Goal: Task Accomplishment & Management: Manage account settings

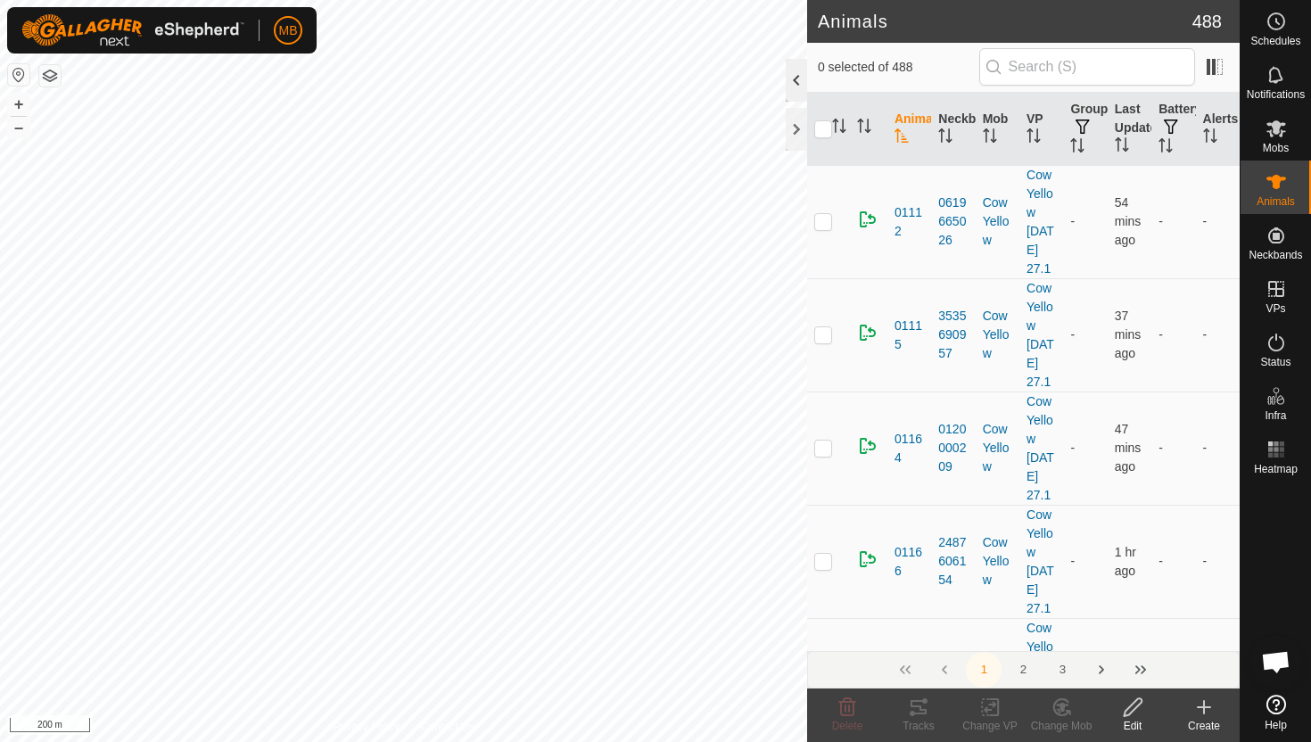
click at [796, 79] on div at bounding box center [796, 80] width 21 height 43
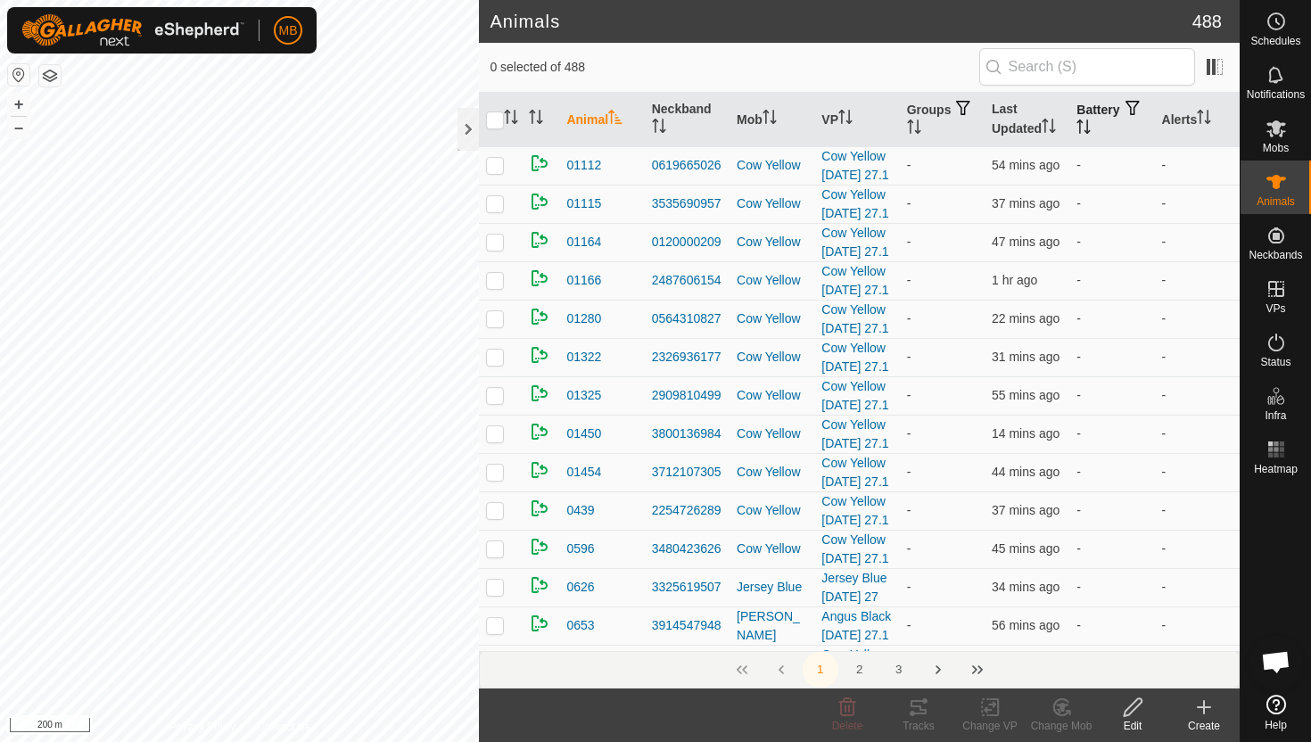
click at [1081, 125] on icon "Activate to sort" at bounding box center [1080, 127] width 2 height 14
click at [1091, 125] on icon "Activate to sort" at bounding box center [1084, 127] width 14 height 14
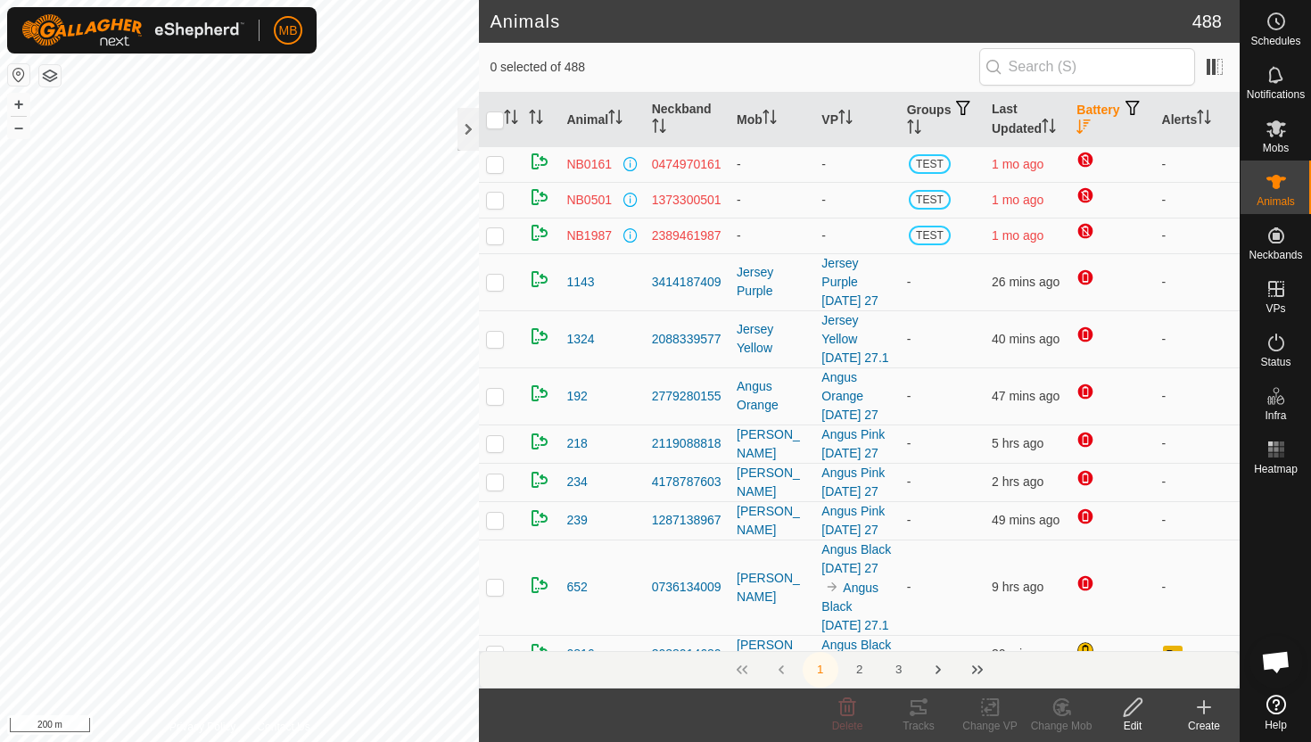
click at [523, 4] on div "Animals 488 0 selected of 488 Animal Neckband Mob VP Groups Last Updated Batter…" at bounding box center [620, 371] width 1240 height 742
click at [19, 106] on button "+" at bounding box center [18, 104] width 21 height 21
click at [1280, 336] on icon at bounding box center [1277, 343] width 16 height 18
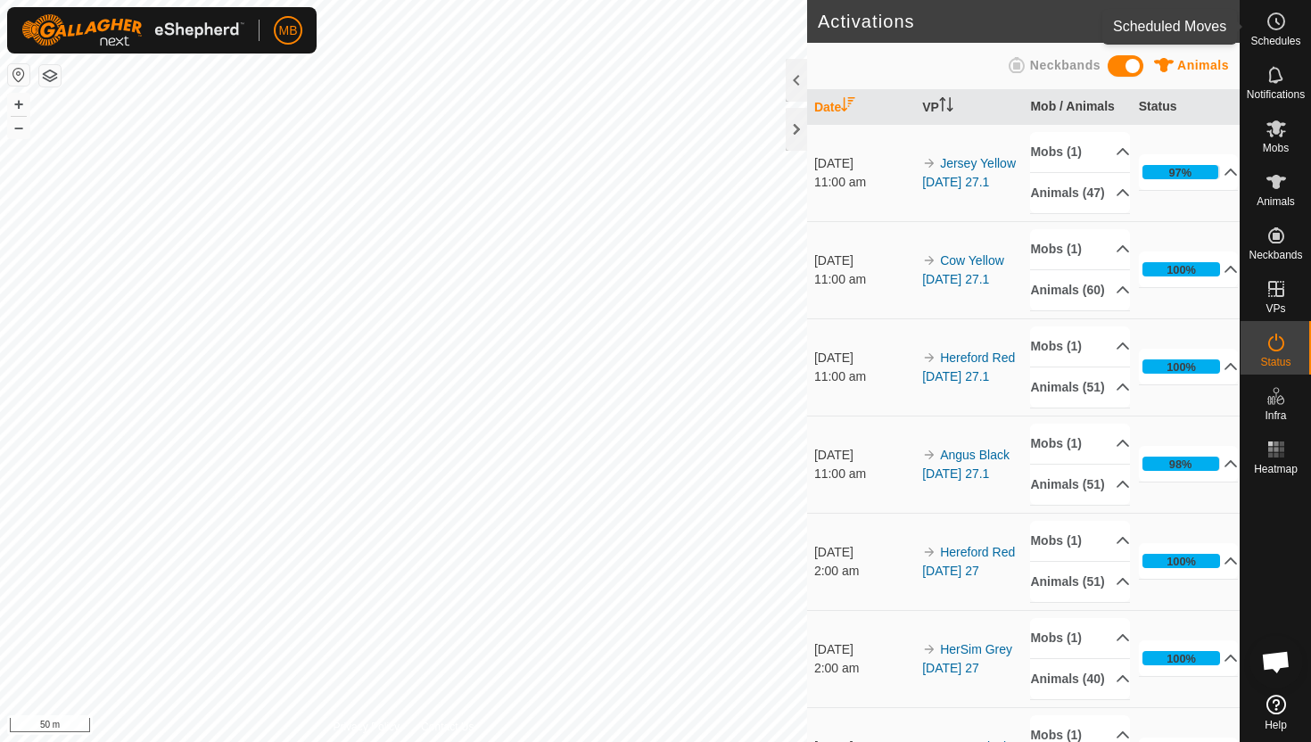
click at [1277, 16] on icon at bounding box center [1276, 21] width 21 height 21
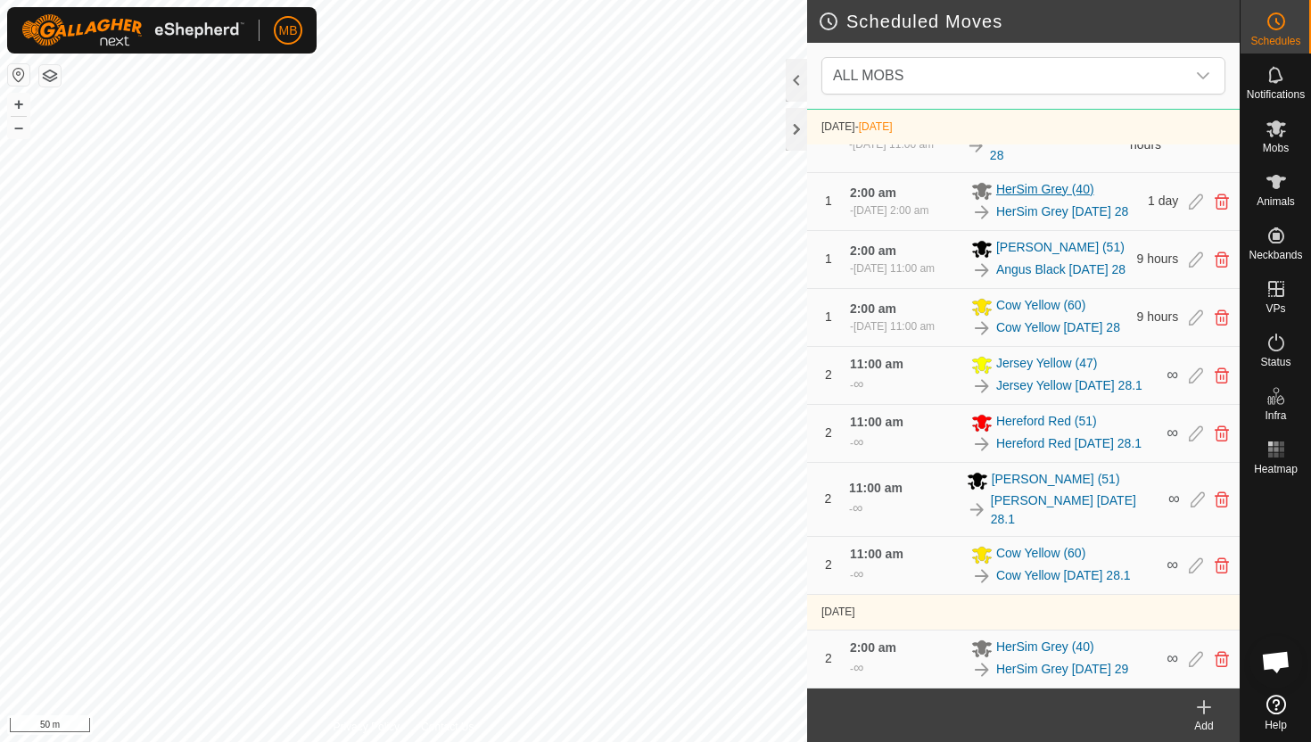
scroll to position [1271, 0]
click at [1279, 182] on icon at bounding box center [1277, 182] width 20 height 14
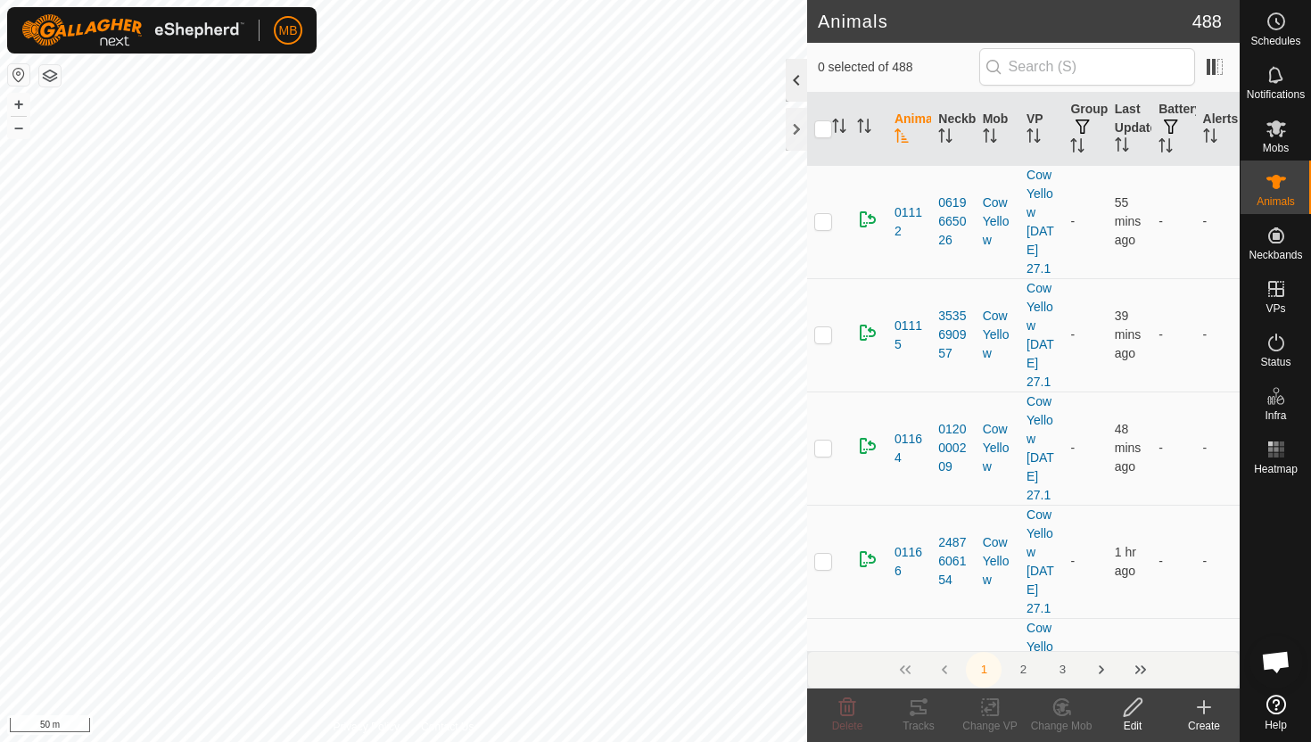
click at [791, 81] on div at bounding box center [796, 80] width 21 height 43
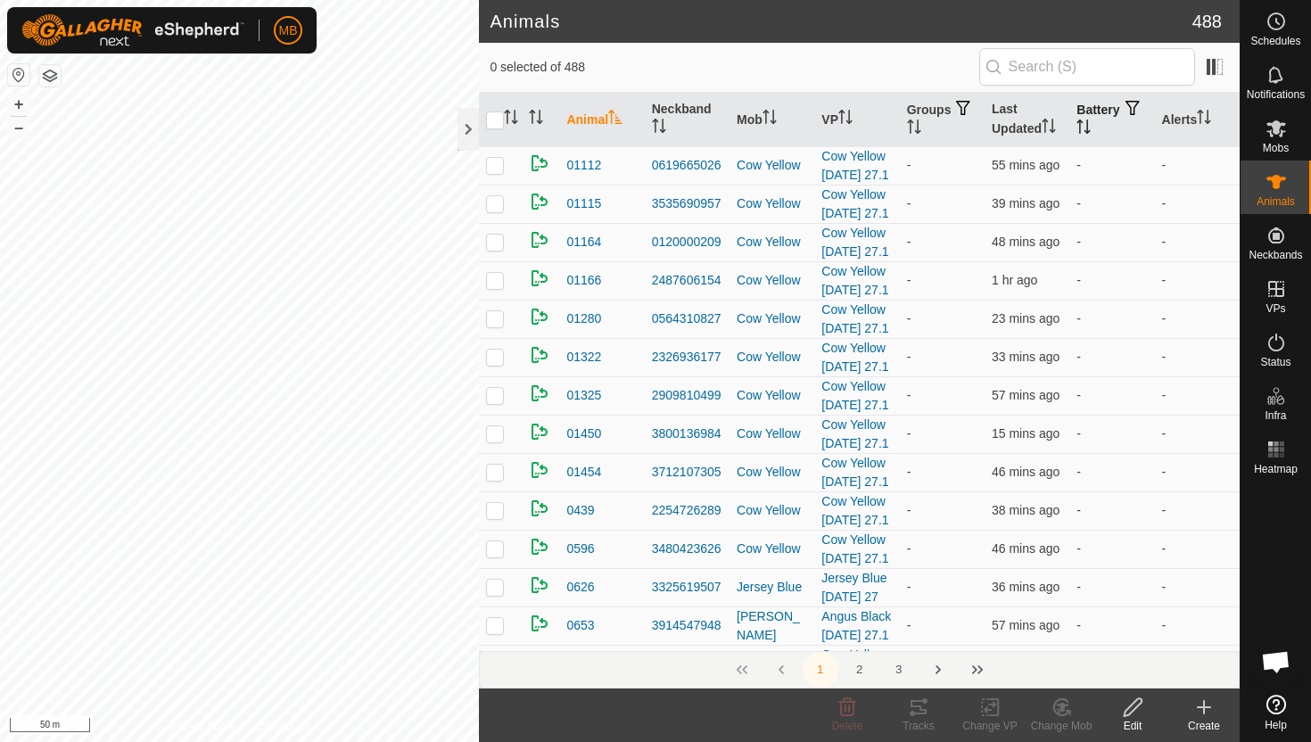
click at [1120, 118] on button "button" at bounding box center [1132, 109] width 25 height 18
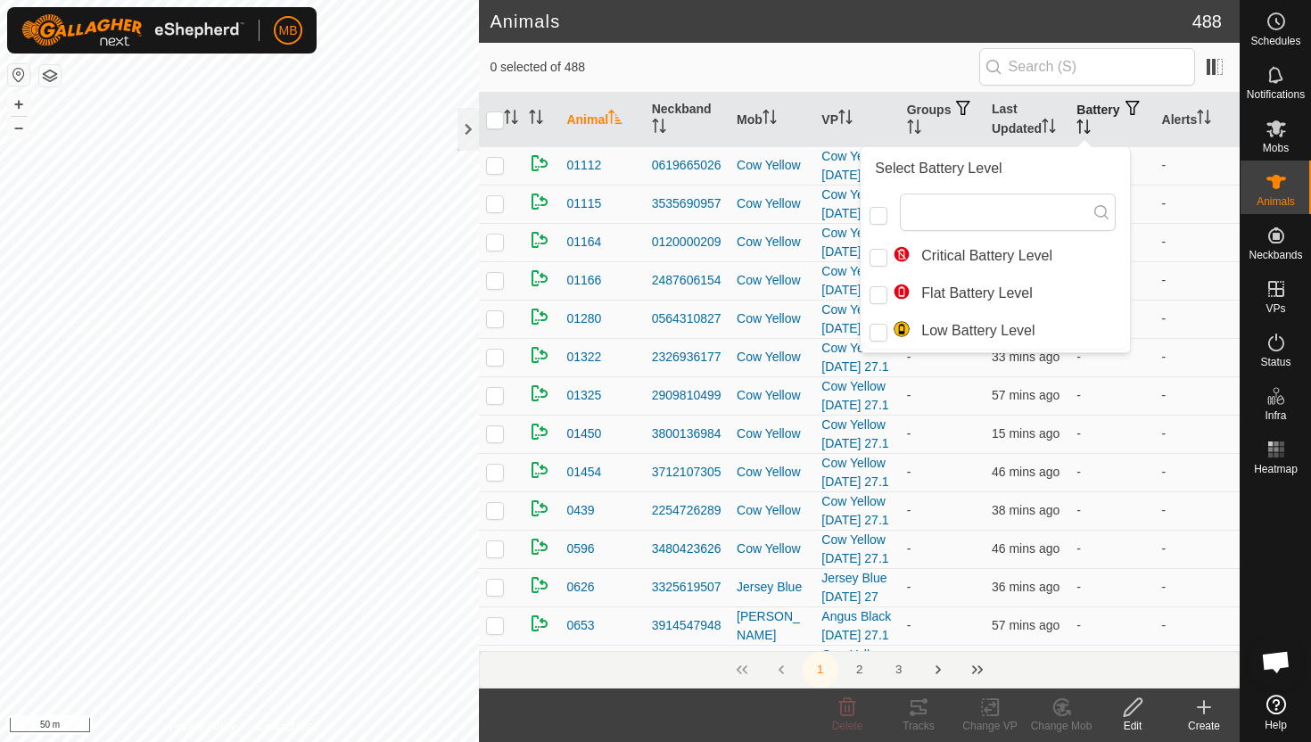
click at [1120, 118] on button "button" at bounding box center [1132, 109] width 25 height 18
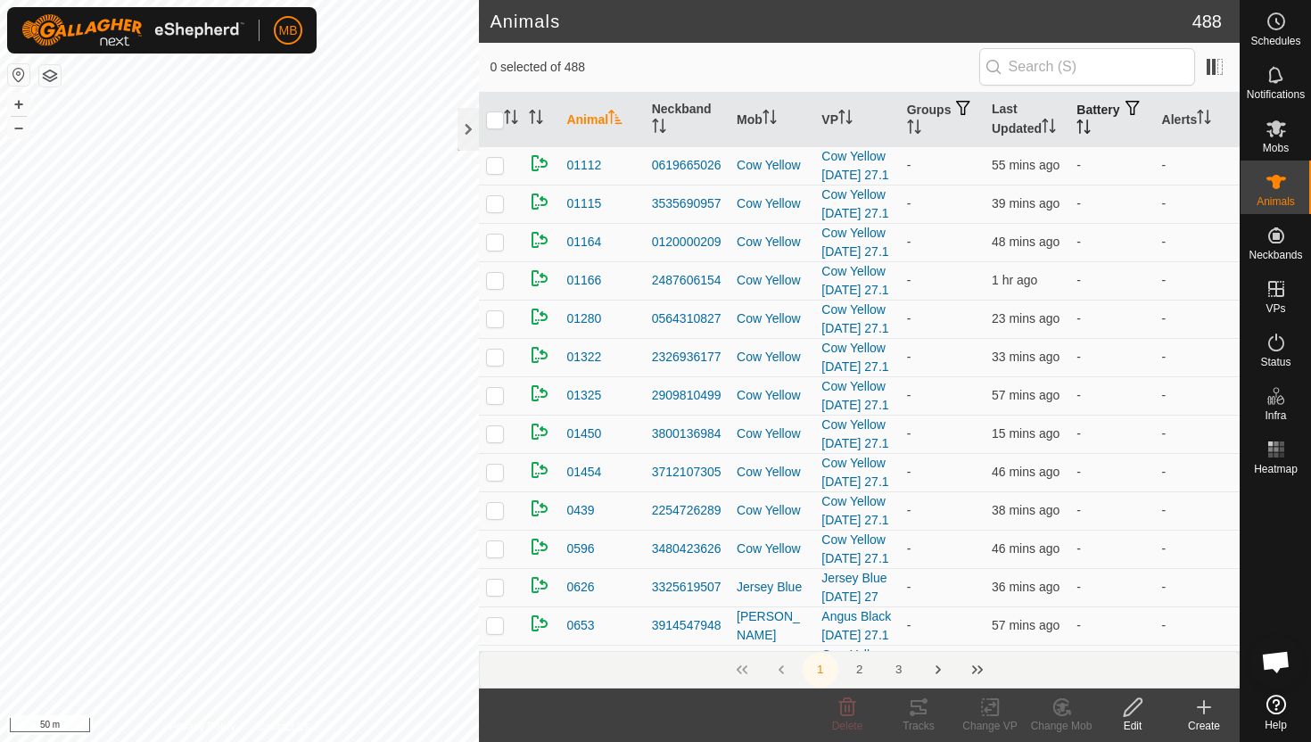
click at [1091, 125] on icon "Activate to sort" at bounding box center [1084, 127] width 14 height 14
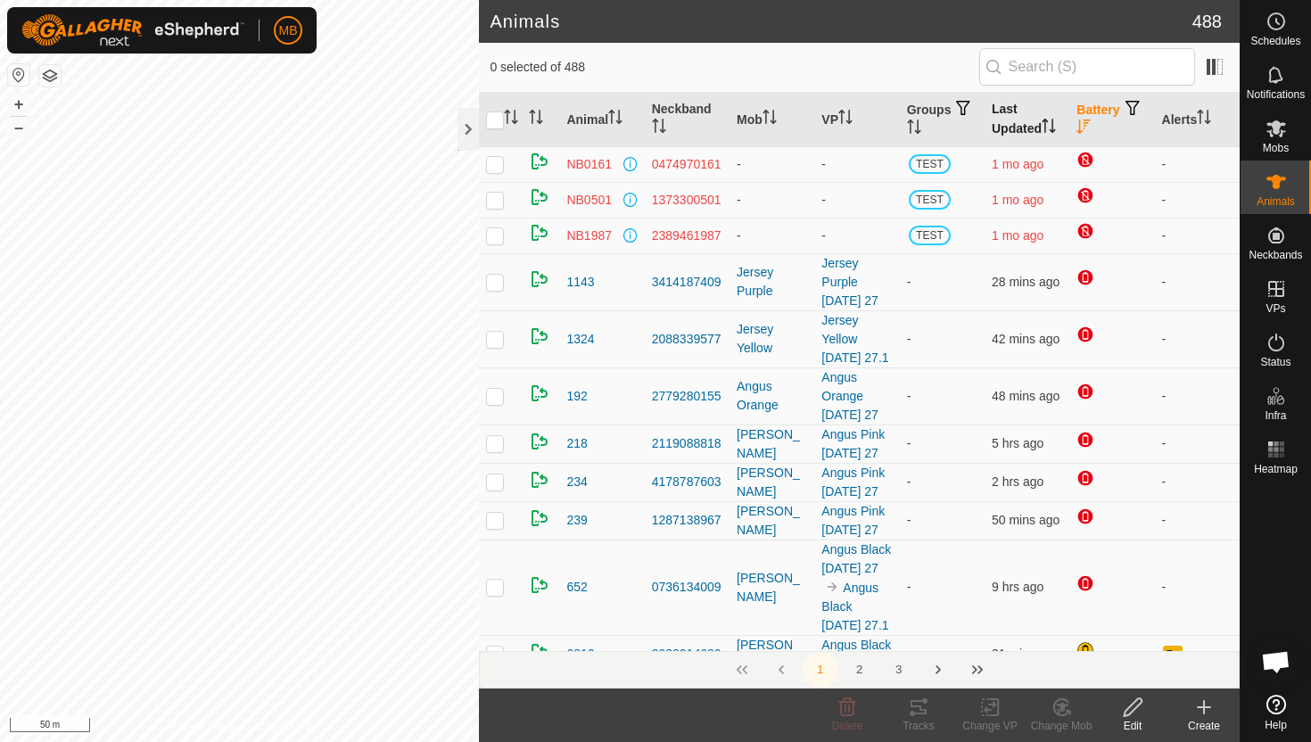
click at [1044, 128] on th "Last Updated" at bounding box center [1027, 120] width 85 height 54
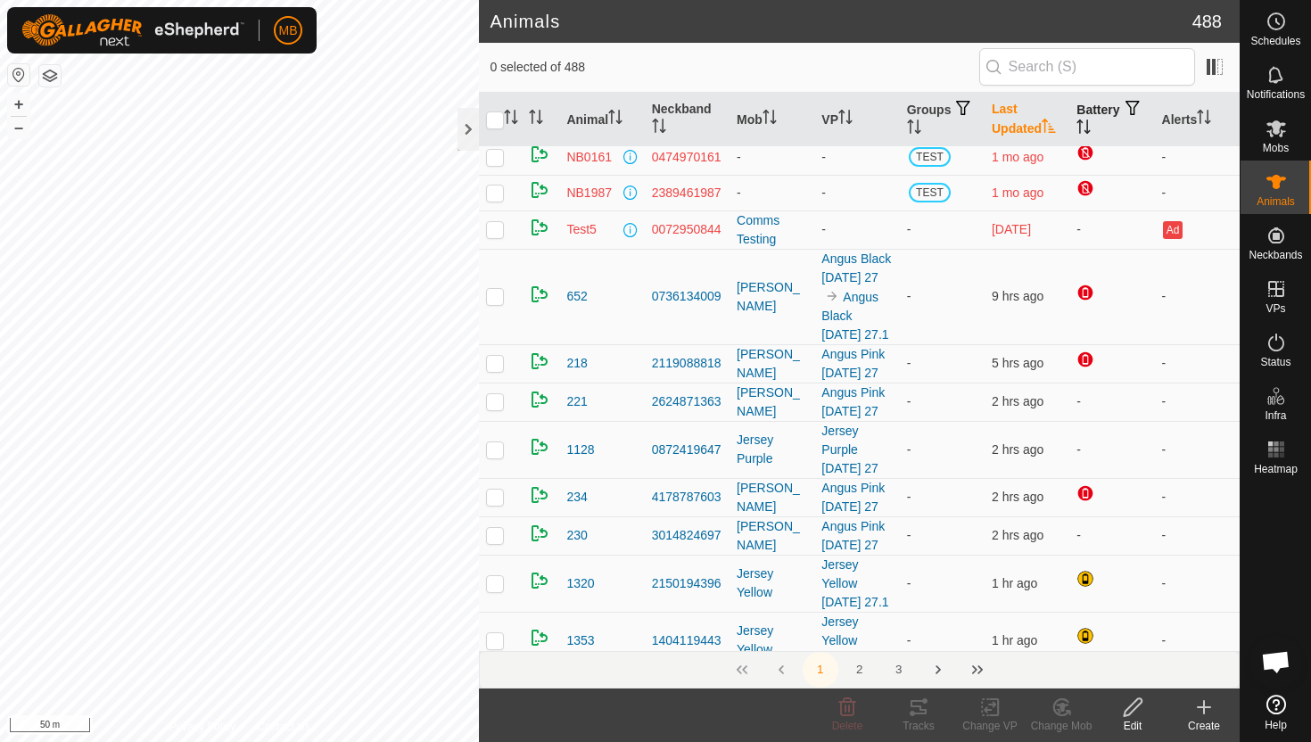
scroll to position [611, 0]
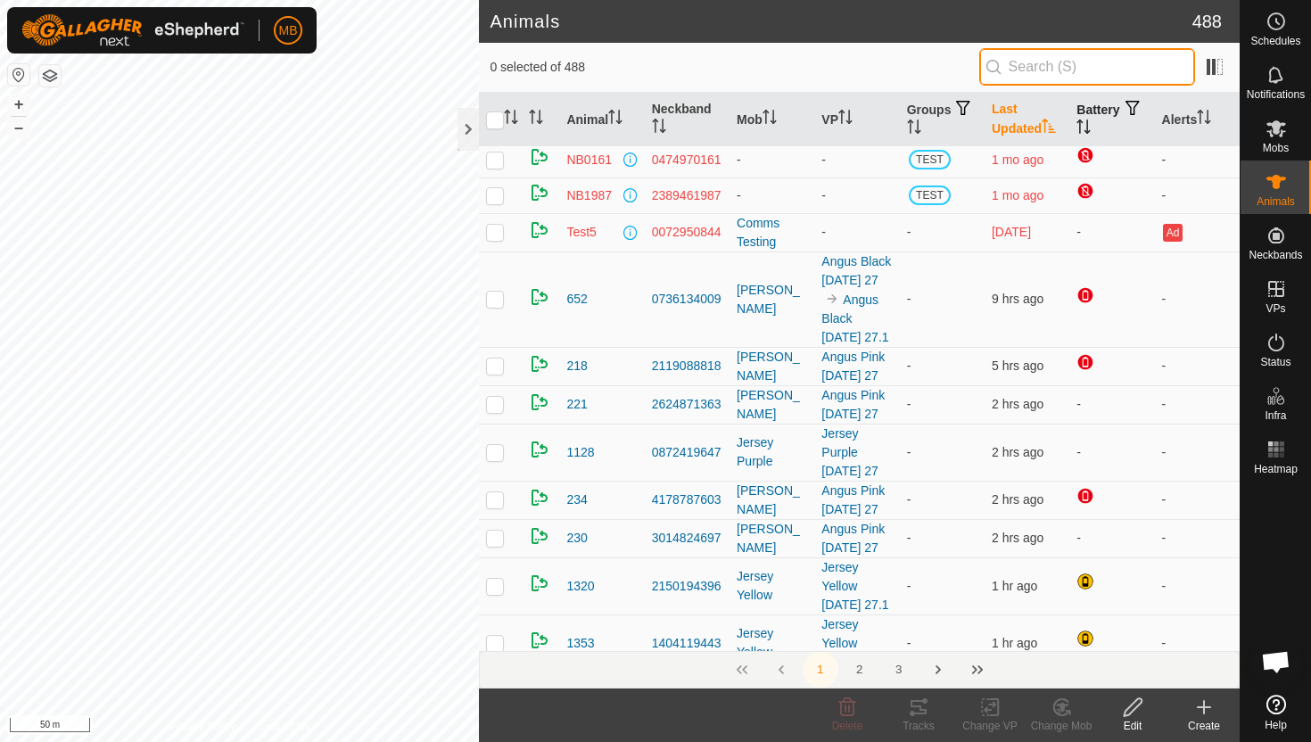
click at [1138, 65] on input "text" at bounding box center [1088, 66] width 216 height 37
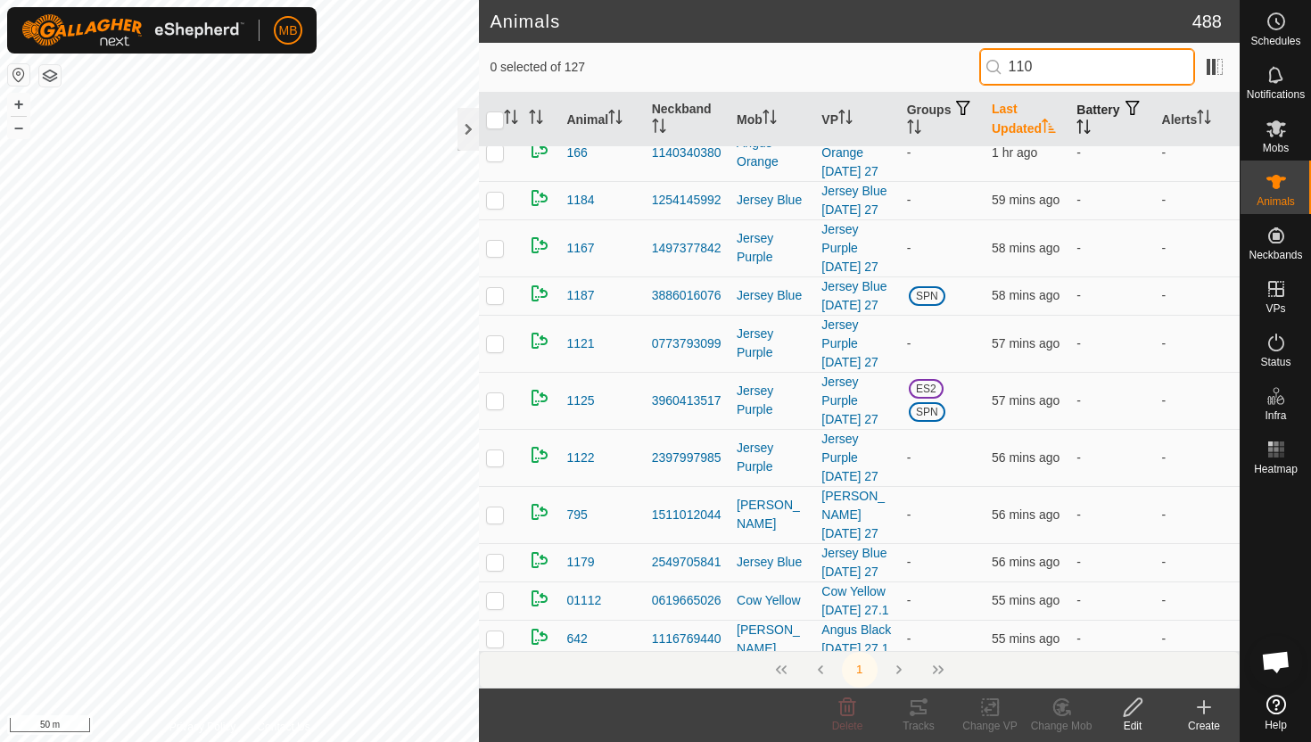
scroll to position [0, 0]
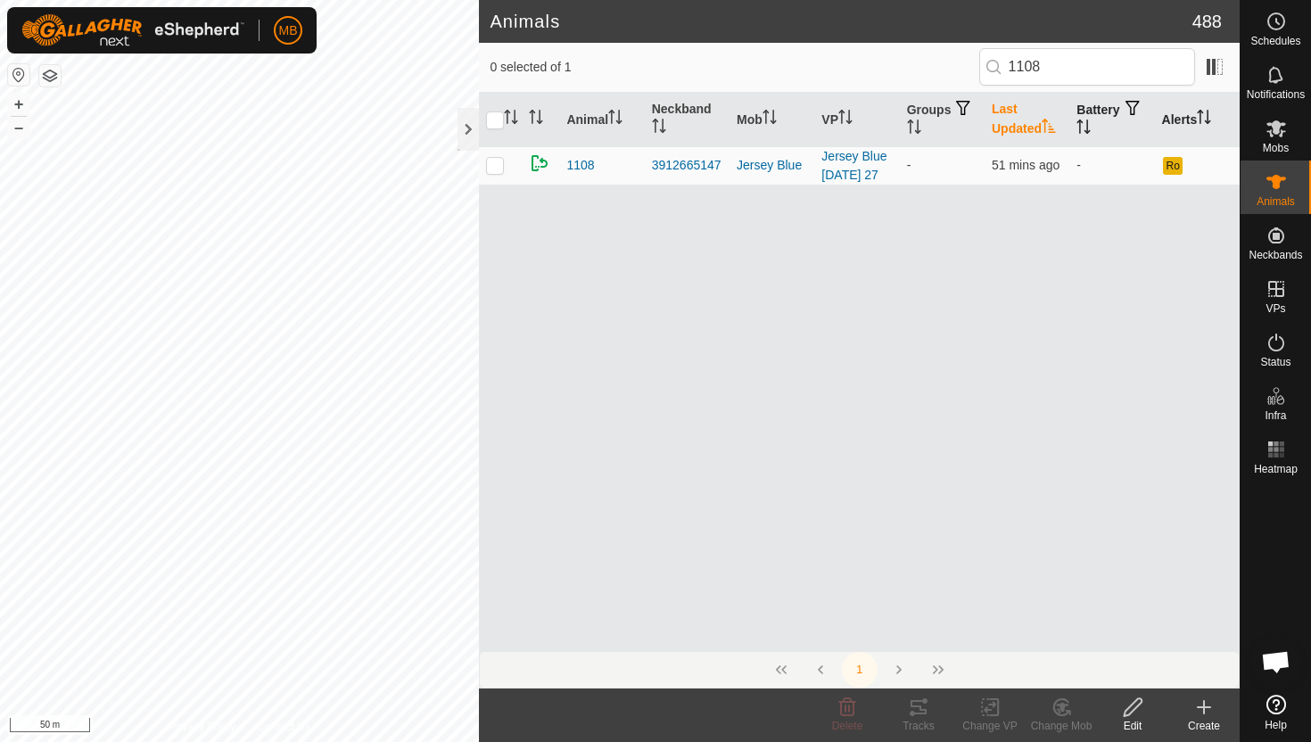
click at [1205, 120] on icon "Activate to sort" at bounding box center [1204, 117] width 14 height 14
click at [1147, 74] on input "1108" at bounding box center [1088, 66] width 216 height 37
type input "1"
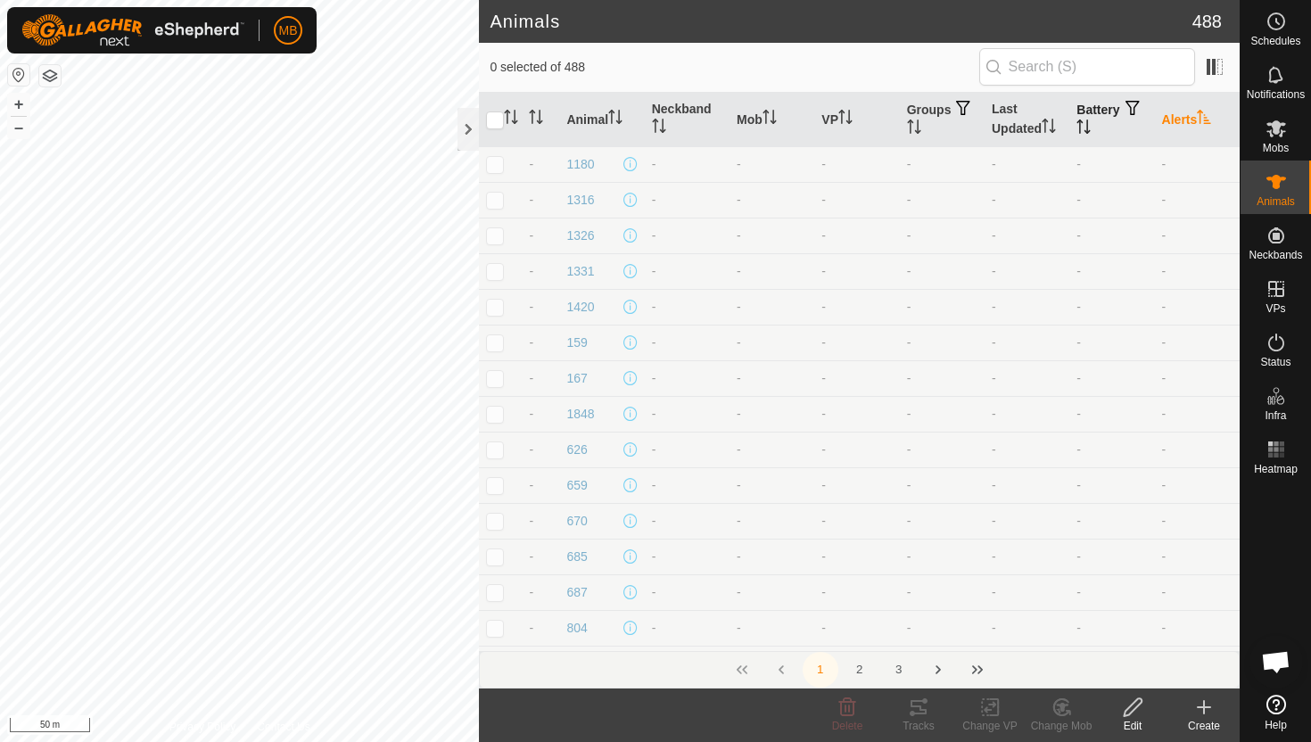
click at [1209, 117] on icon "Activate to sort" at bounding box center [1204, 117] width 13 height 14
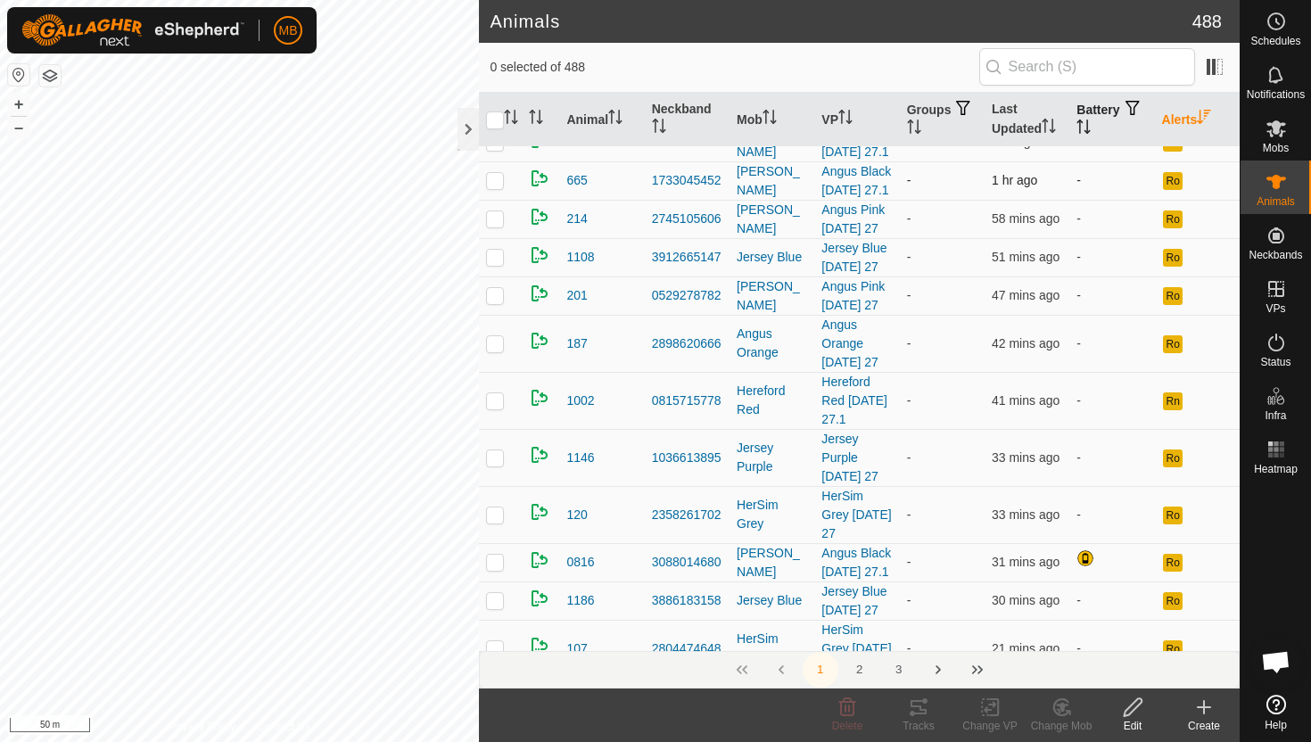
scroll to position [252, 0]
